Goal: Check status

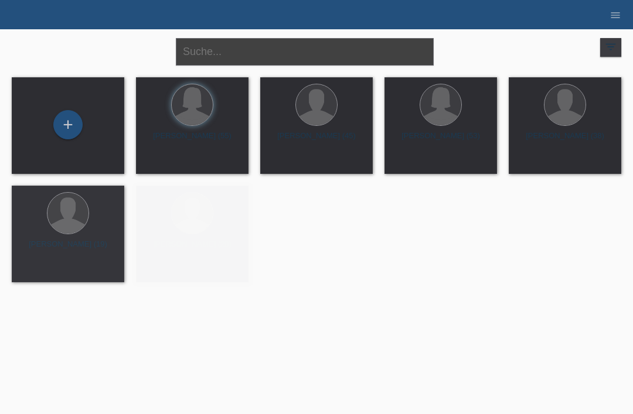
click at [268, 49] on input "text" at bounding box center [305, 52] width 258 height 28
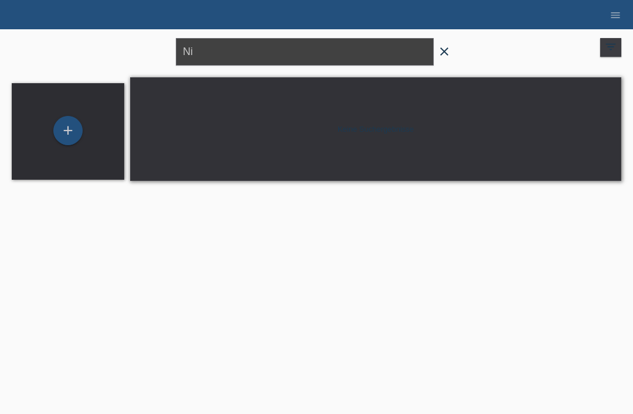
type input "N"
type input "G"
click at [613, 16] on icon "menu" at bounding box center [615, 15] width 12 height 12
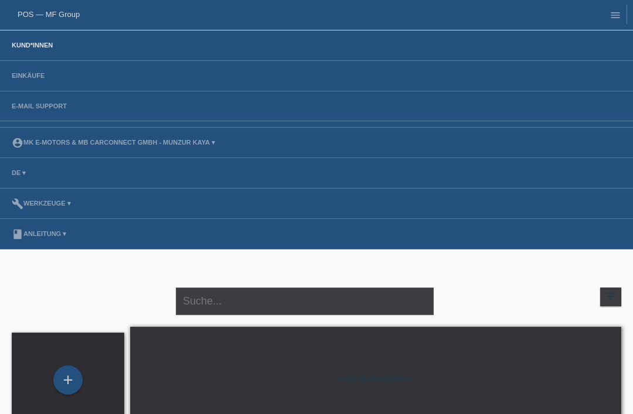
click at [35, 49] on link "Kund*innen" at bounding box center [32, 45] width 53 height 7
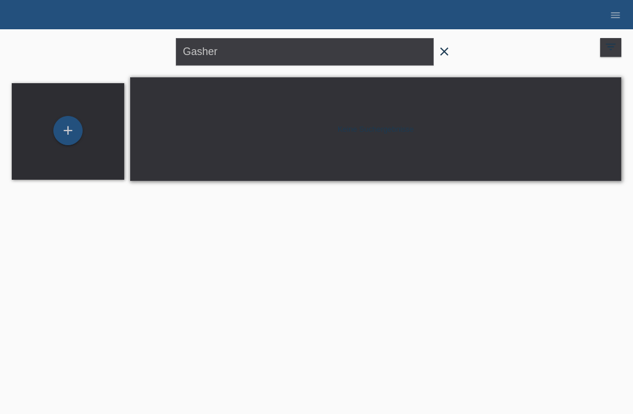
click at [438, 54] on icon "close" at bounding box center [444, 52] width 14 height 14
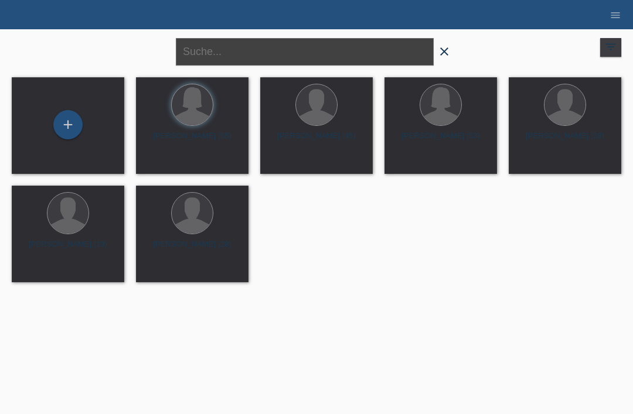
click at [220, 50] on input "text" at bounding box center [305, 52] width 258 height 28
click at [215, 54] on input "text" at bounding box center [305, 52] width 258 height 28
click at [215, 57] on input "text" at bounding box center [305, 52] width 258 height 28
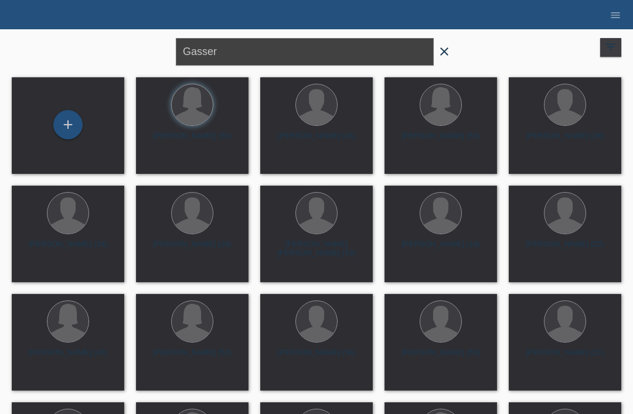
type input "Gasser"
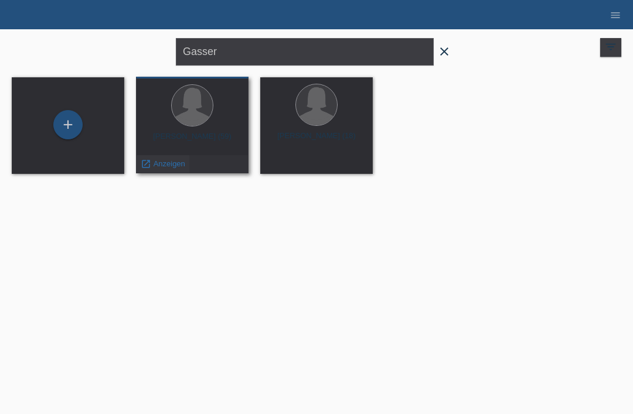
click at [160, 166] on span "Anzeigen" at bounding box center [170, 163] width 32 height 9
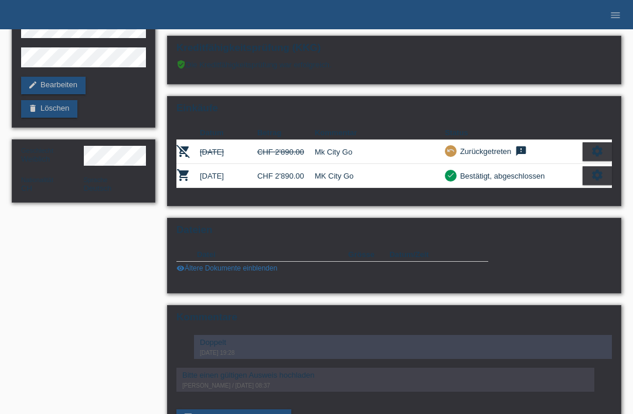
scroll to position [94, 0]
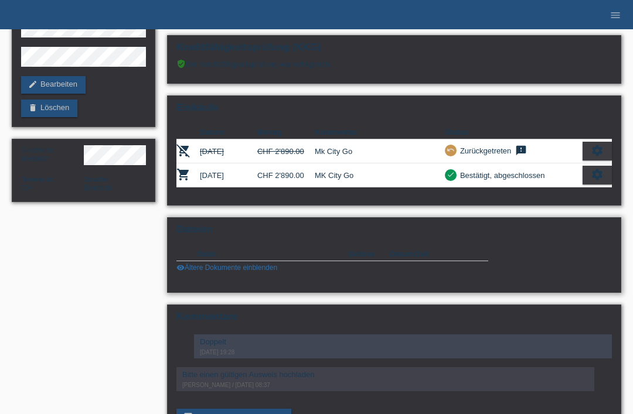
click at [219, 272] on div "Datei Grösse Datum/Zeit image image.jpg 3'344 KB [DATE] 12:14 image" at bounding box center [332, 260] width 312 height 25
click at [225, 272] on link "visibility Ältere Dokumente einblenden" at bounding box center [226, 268] width 101 height 8
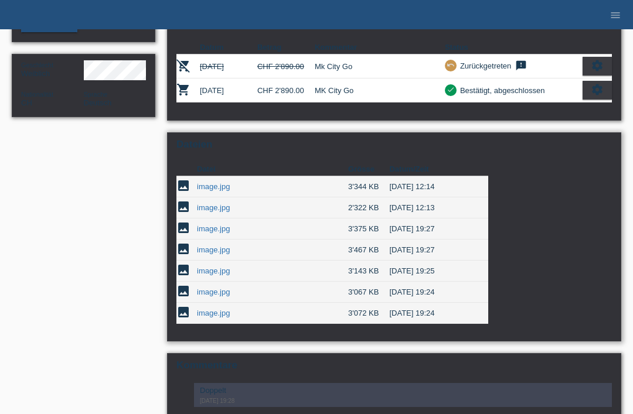
scroll to position [179, 0]
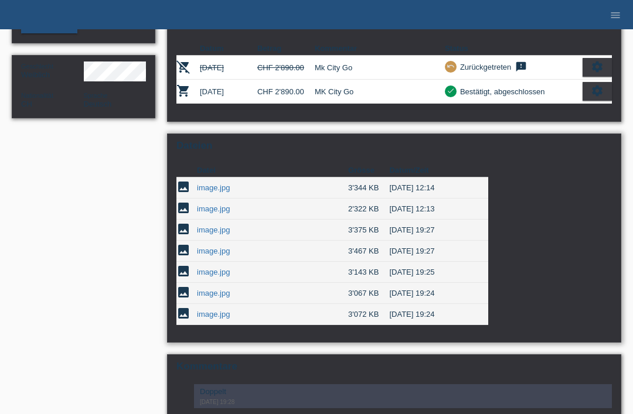
click at [212, 298] on link "image.jpg" at bounding box center [213, 293] width 33 height 9
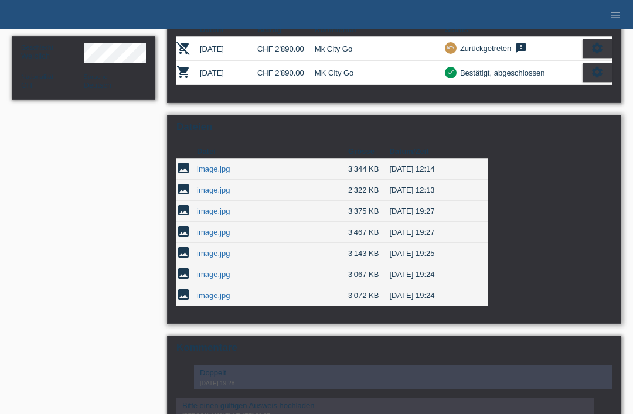
click at [218, 237] on link "image.jpg" at bounding box center [213, 232] width 33 height 9
click at [219, 195] on link "image.jpg" at bounding box center [213, 190] width 33 height 9
click at [221, 173] on link "image.jpg" at bounding box center [213, 169] width 33 height 9
click at [221, 237] on link "image.jpg" at bounding box center [213, 232] width 33 height 9
click at [225, 300] on link "image.jpg" at bounding box center [213, 295] width 33 height 9
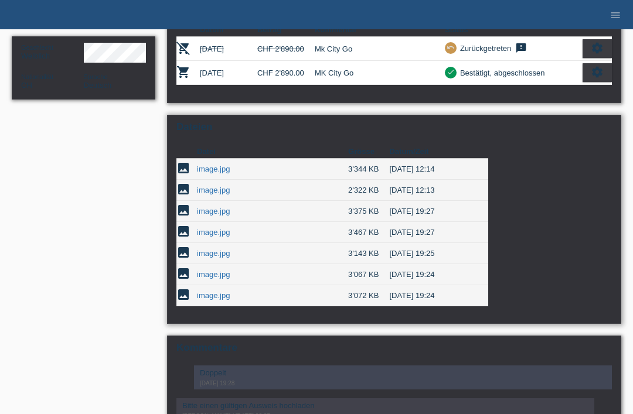
click at [219, 279] on link "image.jpg" at bounding box center [213, 274] width 33 height 9
click at [219, 258] on link "image.jpg" at bounding box center [213, 253] width 33 height 9
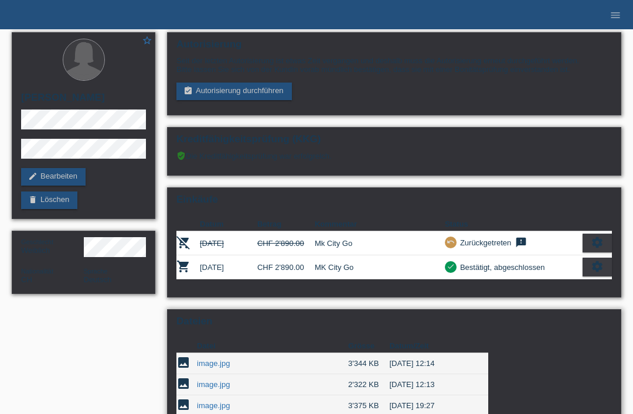
scroll to position [0, 0]
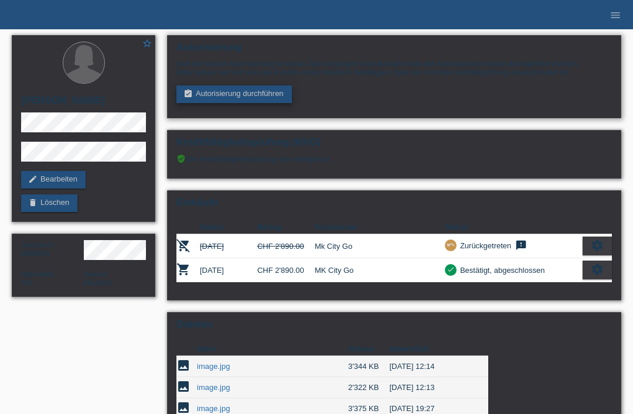
click at [224, 99] on link "assignment_turned_in Autorisierung durchführen" at bounding box center [233, 95] width 115 height 18
